Goal: Communication & Community: Answer question/provide support

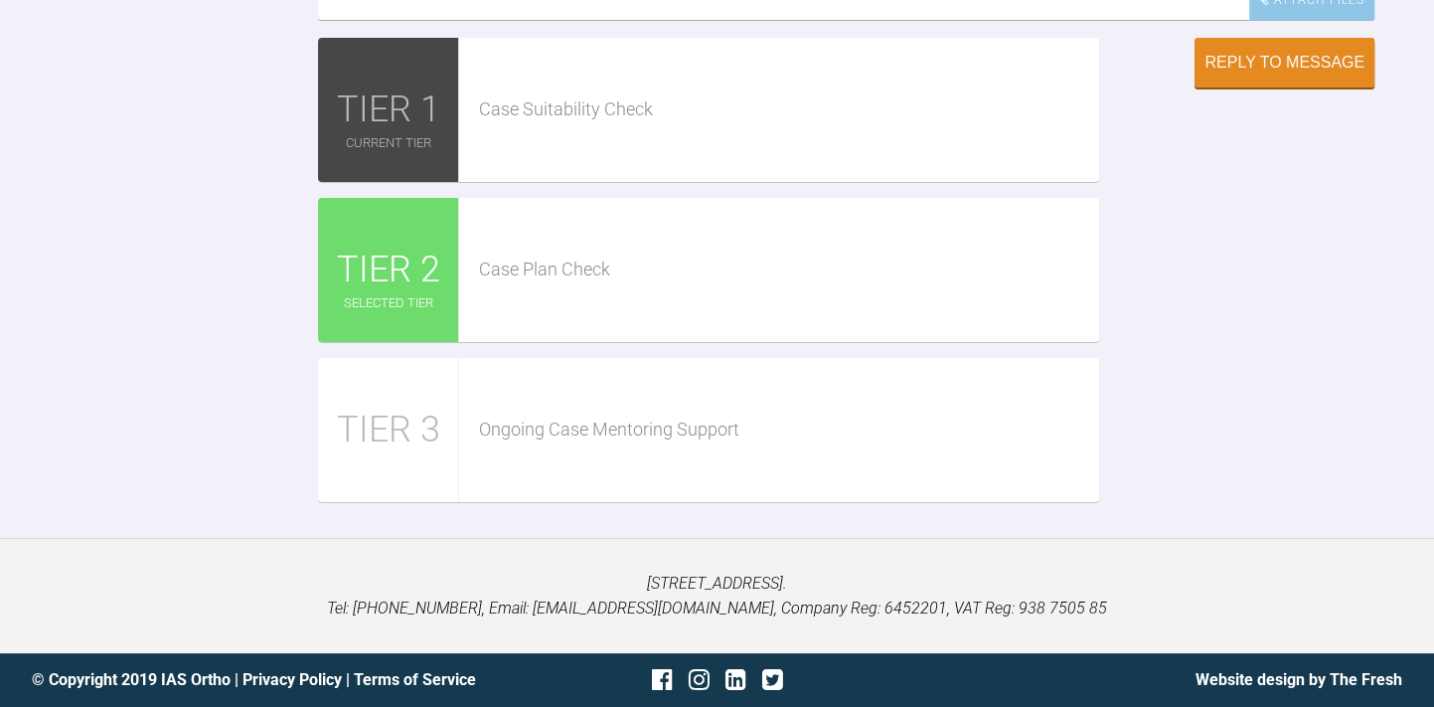
scroll to position [3462, 0]
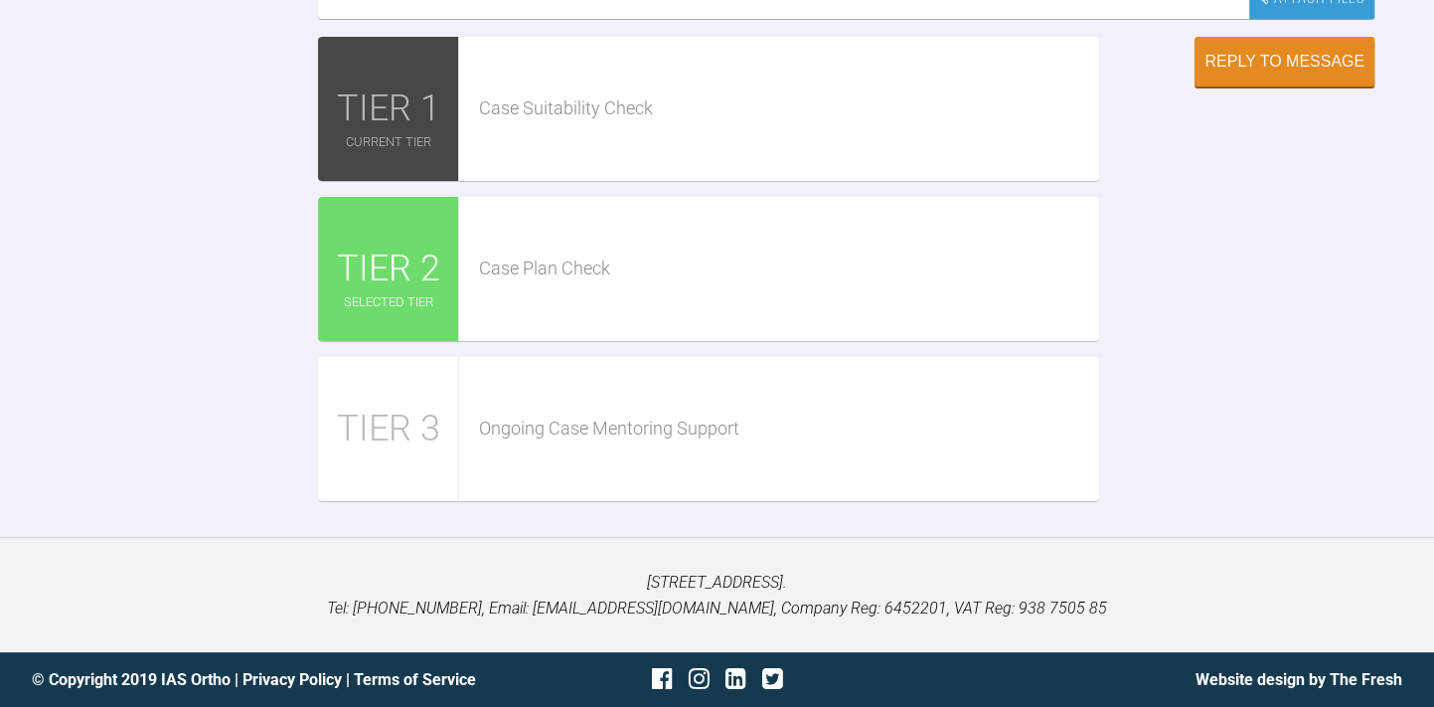
click at [1317, 19] on div "Attach Files" at bounding box center [1311, -1] width 125 height 39
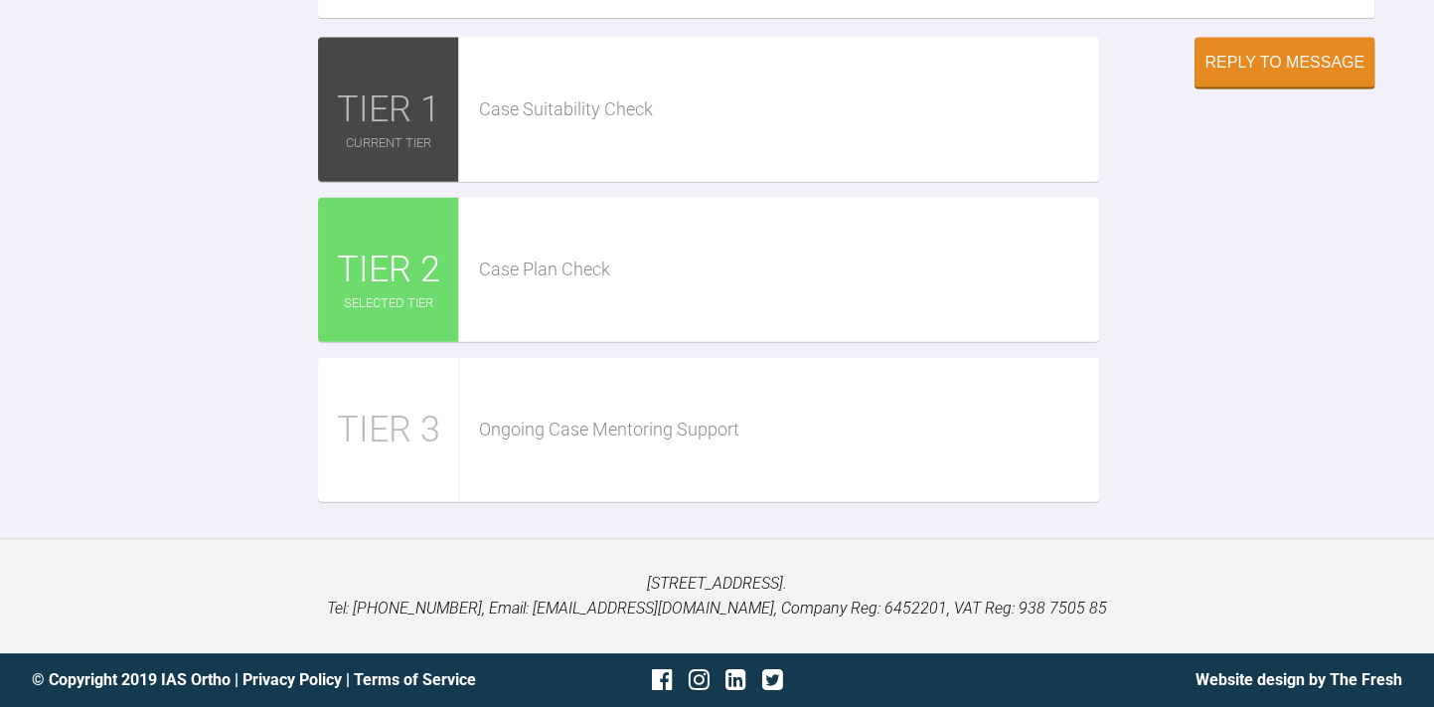
scroll to position [3519, 0]
type textarea "Hi, Thanks for getting back to me, that was helpful. I've just realised I forgo…"
click at [1267, 74] on div "Reply to Message" at bounding box center [1284, 65] width 160 height 18
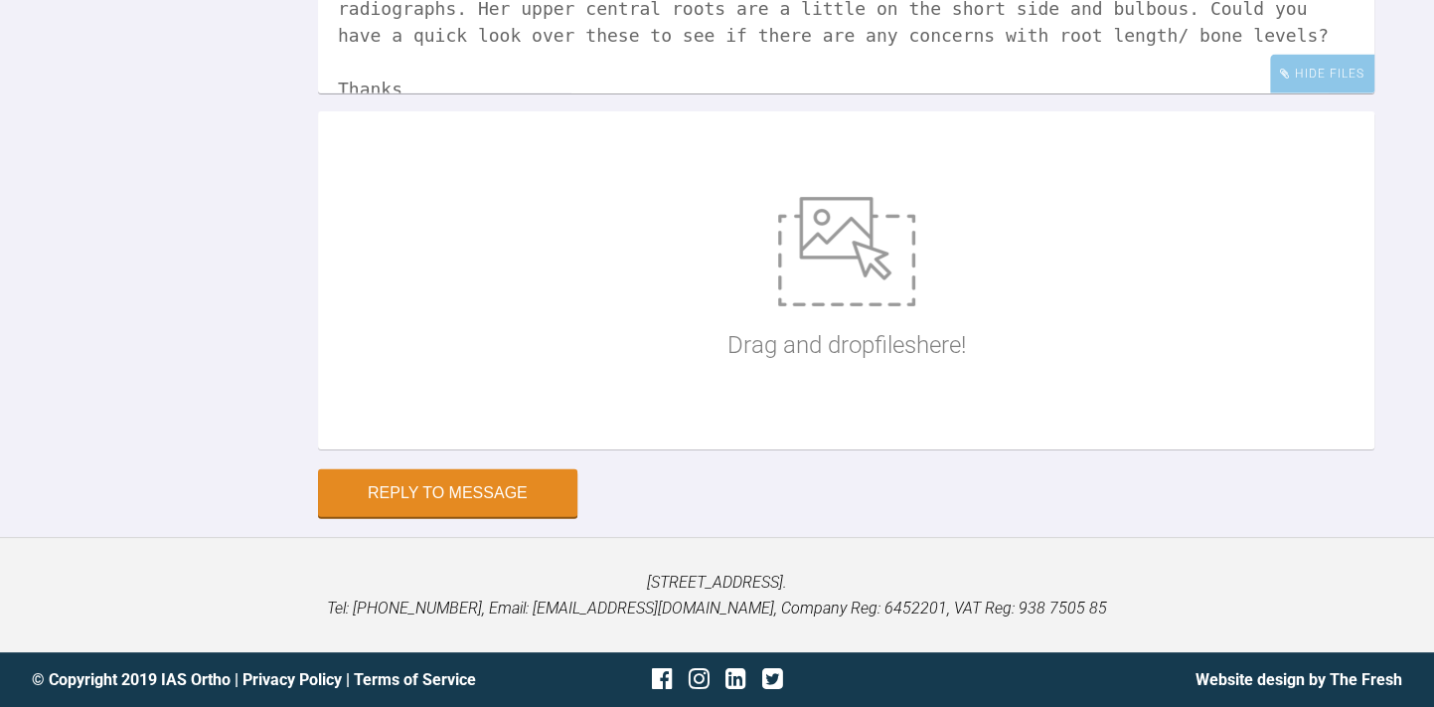
scroll to position [4148, 0]
